Goal: Information Seeking & Learning: Learn about a topic

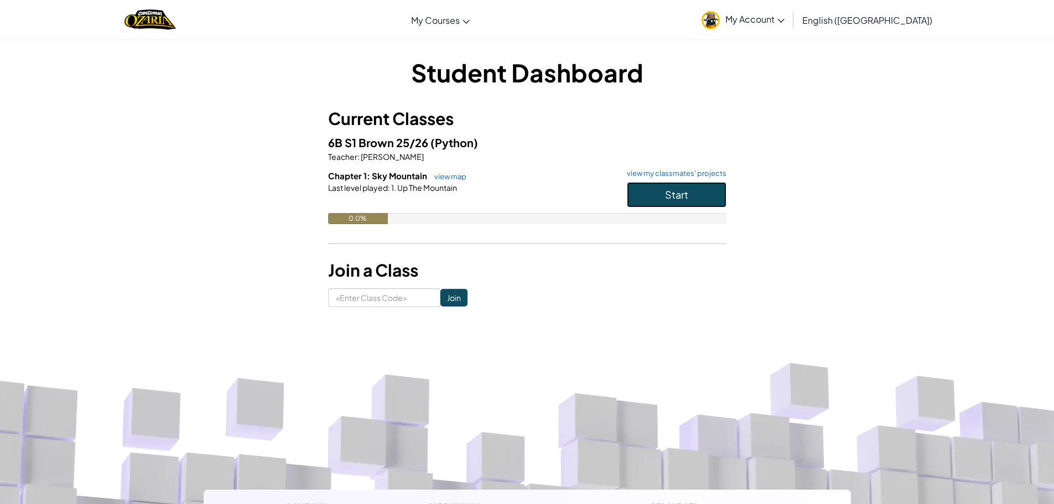
click at [662, 196] on button "Start" at bounding box center [677, 194] width 100 height 25
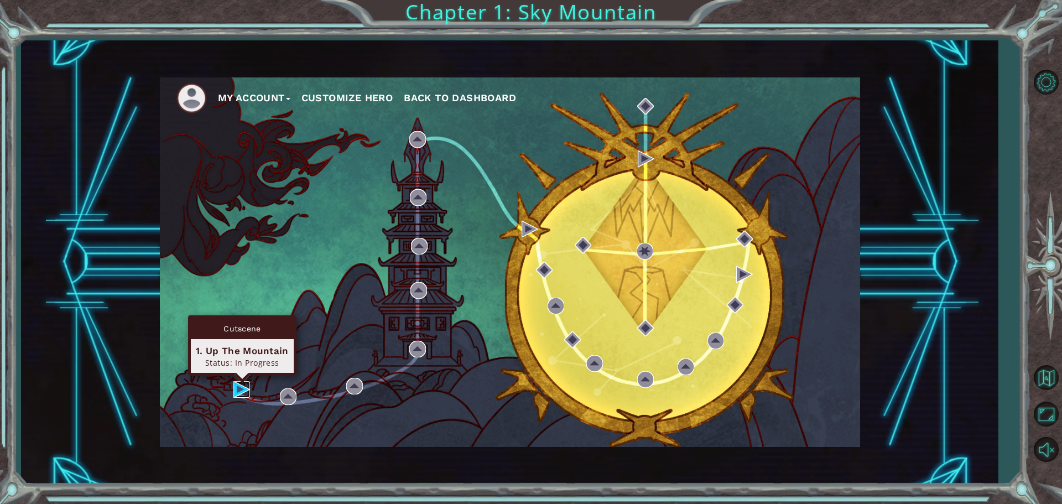
click at [243, 386] on img at bounding box center [241, 389] width 17 height 17
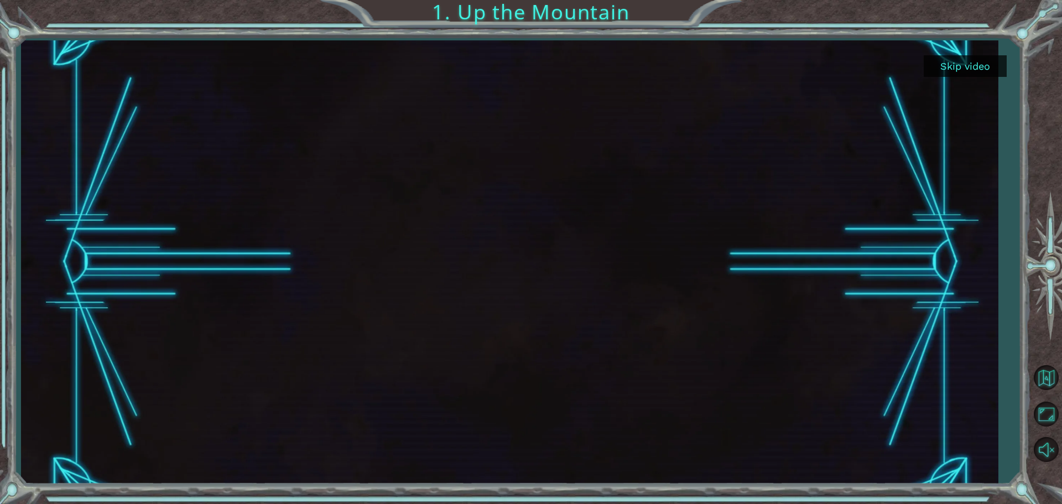
click at [972, 62] on button "Skip video" at bounding box center [965, 66] width 83 height 22
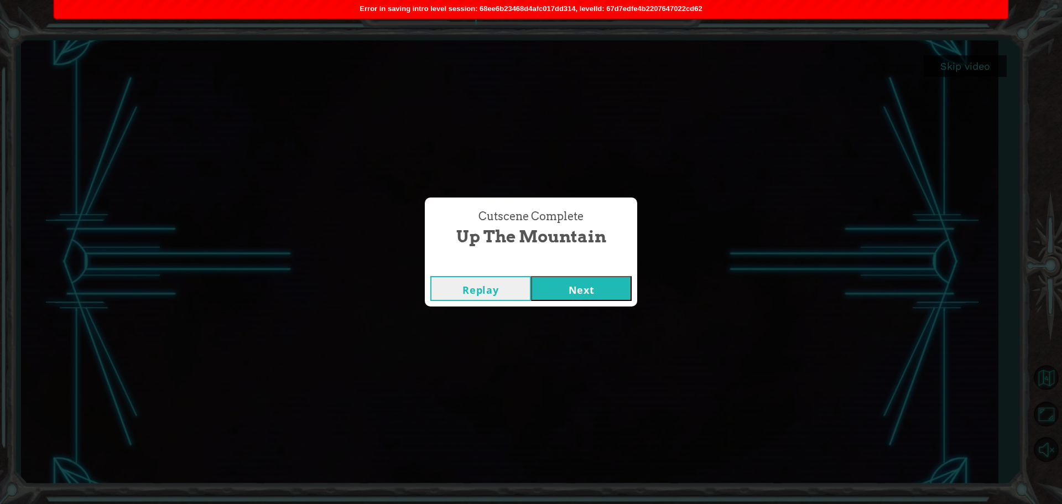
click at [570, 284] on button "Next" at bounding box center [581, 288] width 101 height 25
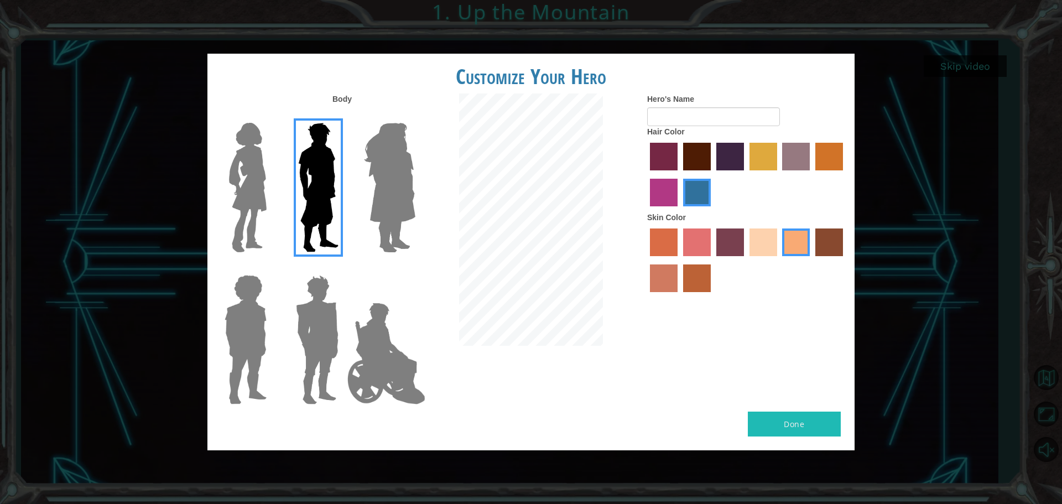
click at [229, 234] on img at bounding box center [248, 187] width 46 height 138
click at [271, 116] on input "Hero Connie" at bounding box center [271, 116] width 0 height 0
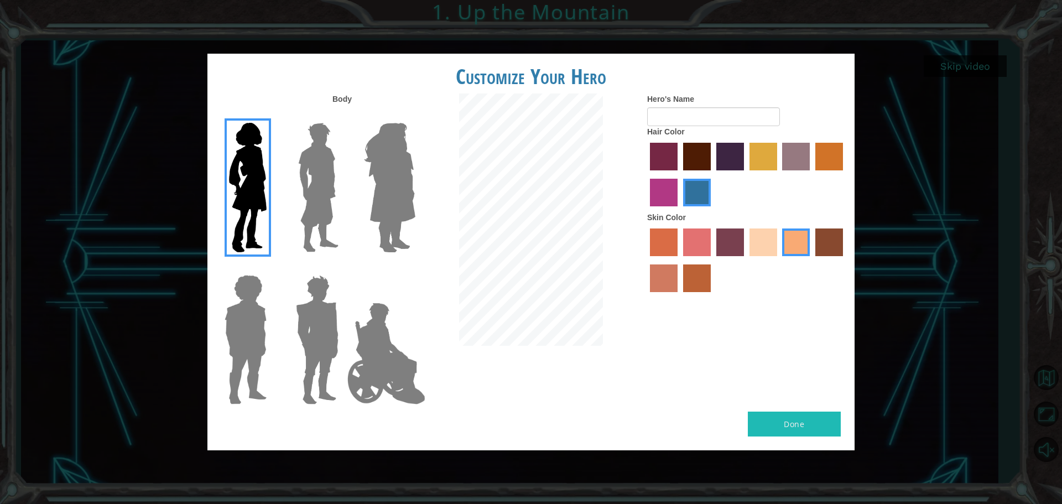
click at [701, 158] on label "maroon hair color" at bounding box center [697, 157] width 28 height 28
click at [679, 174] on input "maroon hair color" at bounding box center [679, 174] width 0 height 0
click at [663, 277] on label "burning sand skin color" at bounding box center [664, 278] width 28 height 28
click at [845, 260] on input "burning sand skin color" at bounding box center [845, 260] width 0 height 0
click at [701, 279] on label "smoke tree skin color" at bounding box center [697, 278] width 28 height 28
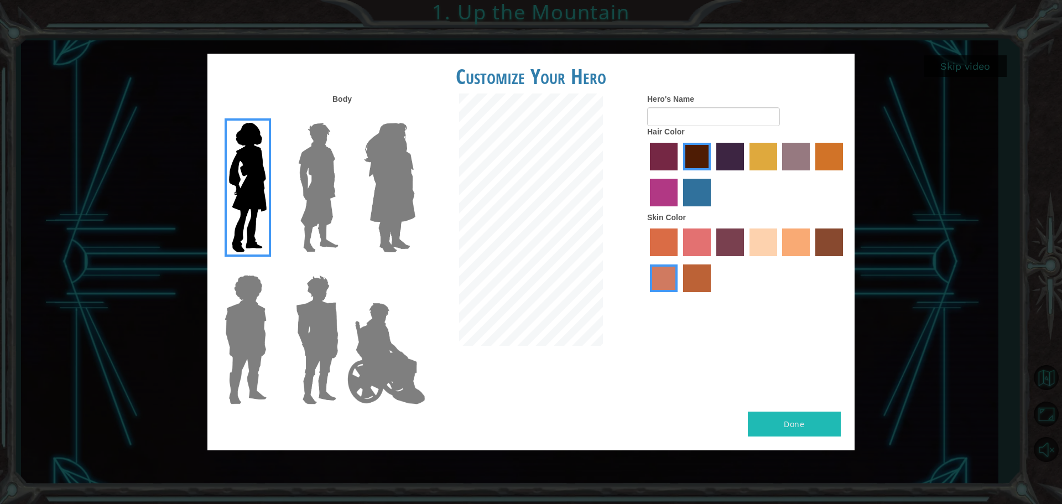
click at [679, 296] on input "smoke tree skin color" at bounding box center [679, 296] width 0 height 0
click at [686, 116] on input "Hero's Name" at bounding box center [713, 116] width 133 height 19
type input "Jemyla"
click at [815, 429] on button "Done" at bounding box center [794, 424] width 93 height 25
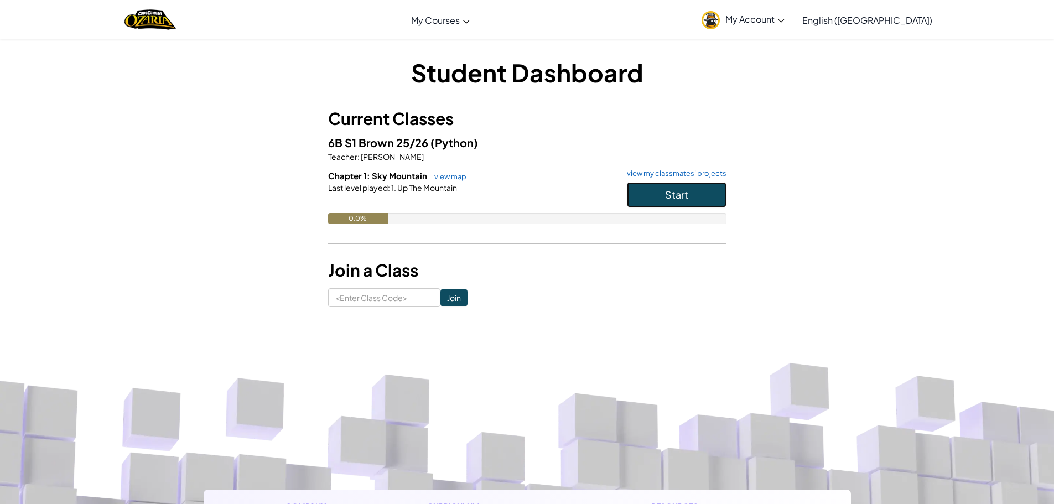
click at [659, 199] on button "Start" at bounding box center [677, 194] width 100 height 25
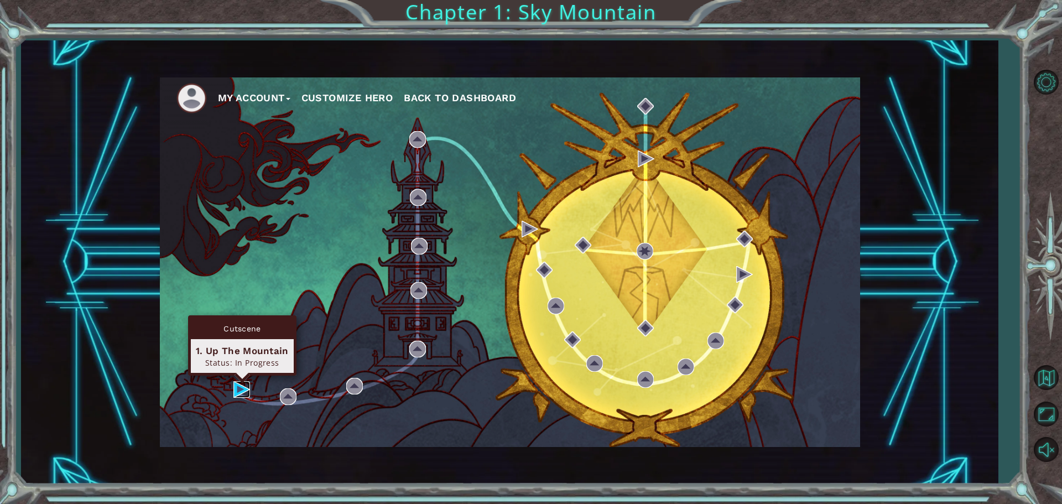
click at [242, 388] on img at bounding box center [241, 389] width 17 height 17
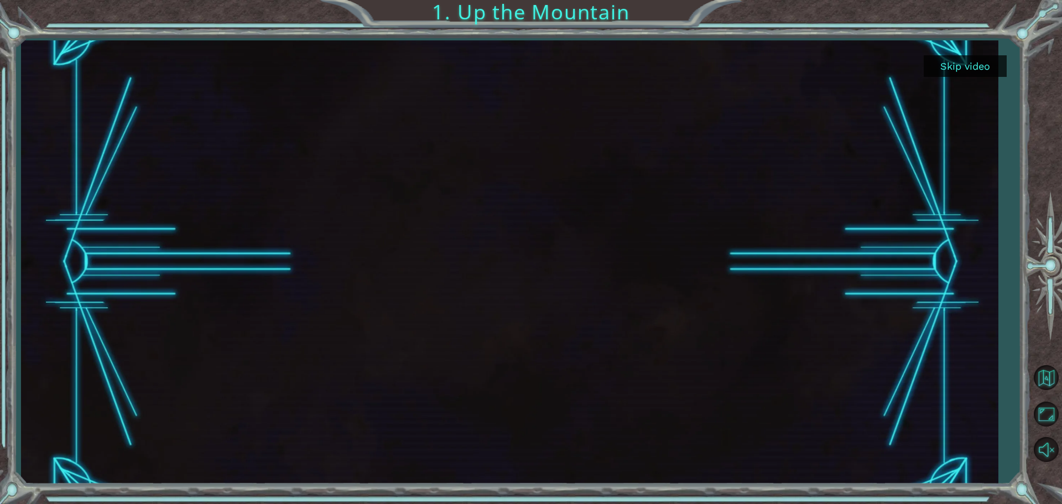
click at [958, 65] on button "Skip video" at bounding box center [965, 66] width 83 height 22
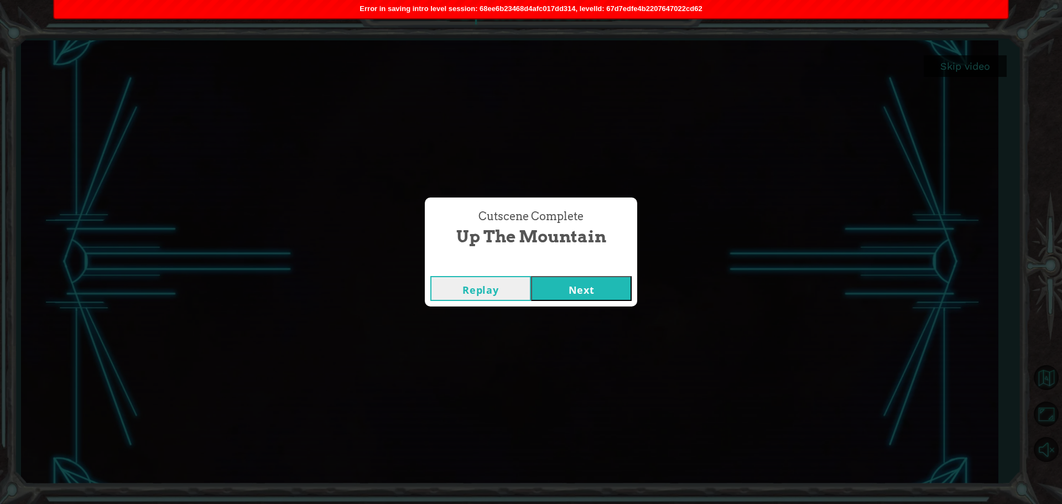
click at [616, 282] on button "Next" at bounding box center [581, 288] width 101 height 25
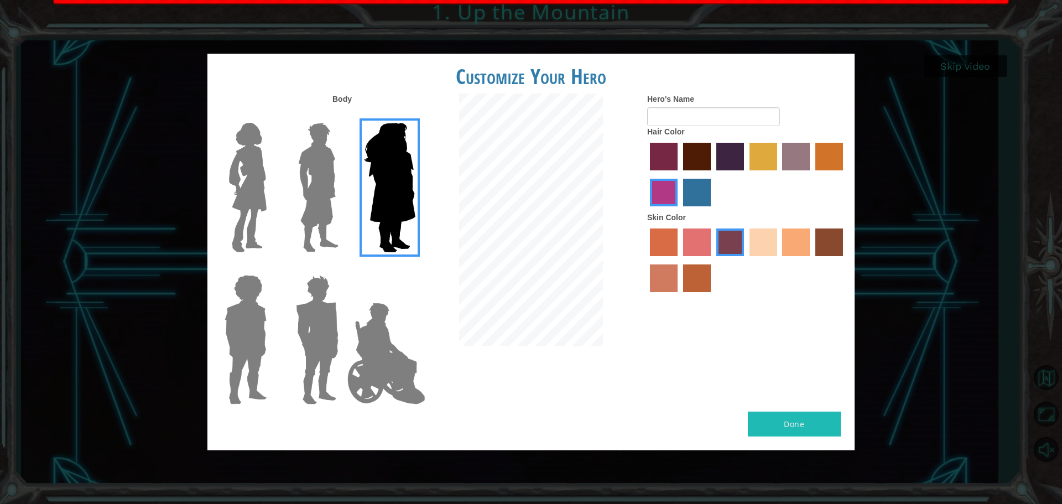
click at [263, 212] on img at bounding box center [248, 187] width 46 height 138
click at [271, 116] on input "Hero Connie" at bounding box center [271, 116] width 0 height 0
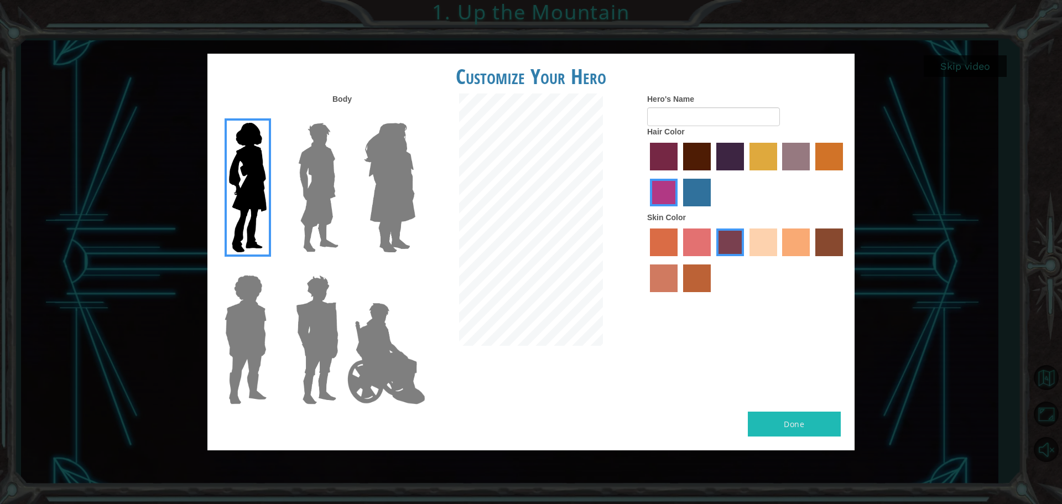
click at [693, 155] on label "maroon hair color" at bounding box center [697, 157] width 28 height 28
click at [679, 174] on input "maroon hair color" at bounding box center [679, 174] width 0 height 0
click at [695, 282] on label "smoke tree skin color" at bounding box center [697, 278] width 28 height 28
click at [679, 296] on input "smoke tree skin color" at bounding box center [679, 296] width 0 height 0
click at [835, 240] on label "karma skin color" at bounding box center [829, 242] width 28 height 28
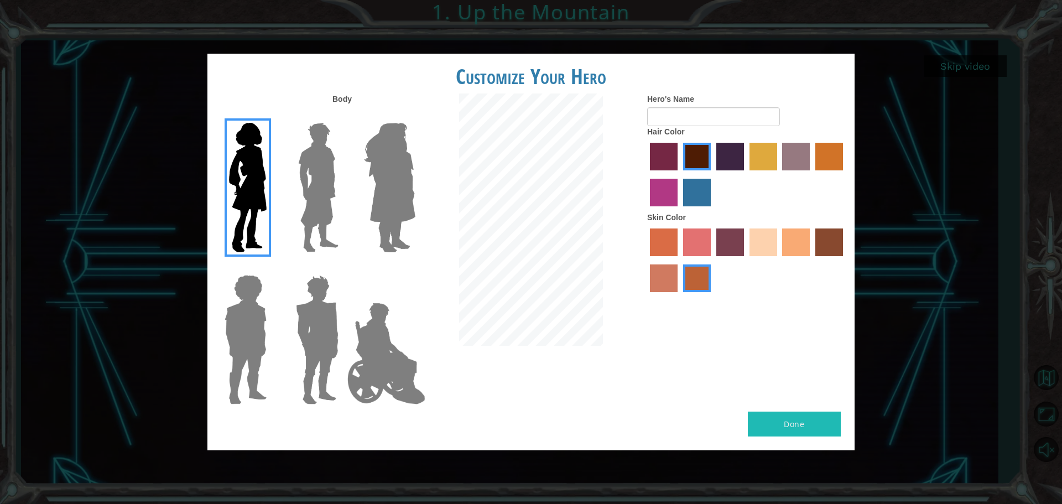
click at [812, 260] on input "karma skin color" at bounding box center [812, 260] width 0 height 0
click at [788, 240] on label "tacao skin color" at bounding box center [796, 242] width 28 height 28
click at [779, 260] on input "tacao skin color" at bounding box center [779, 260] width 0 height 0
click at [692, 280] on label "smoke tree skin color" at bounding box center [697, 278] width 28 height 28
click at [679, 296] on input "smoke tree skin color" at bounding box center [679, 296] width 0 height 0
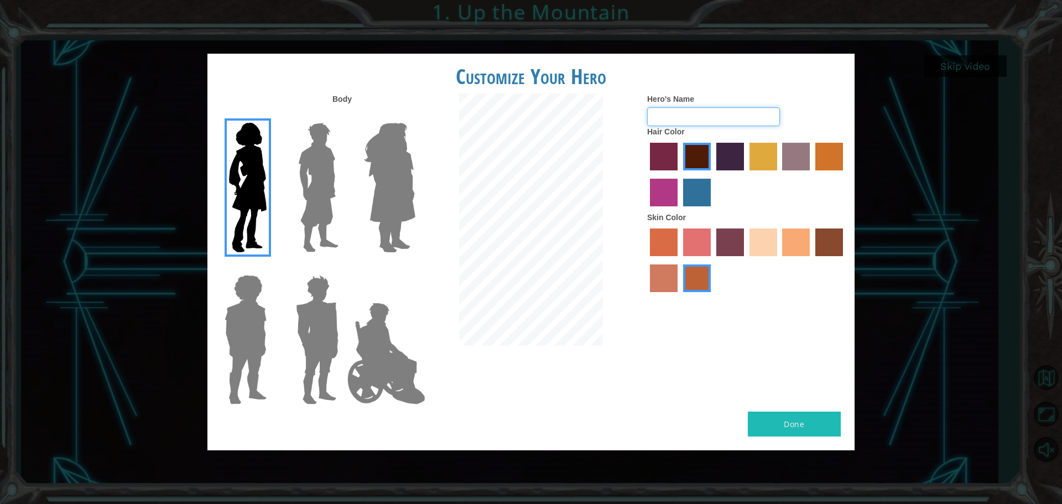
click at [681, 114] on input "Hero's Name" at bounding box center [713, 116] width 133 height 19
type input "Jemyla"
click at [825, 421] on button "Done" at bounding box center [794, 424] width 93 height 25
